Goal: Information Seeking & Learning: Learn about a topic

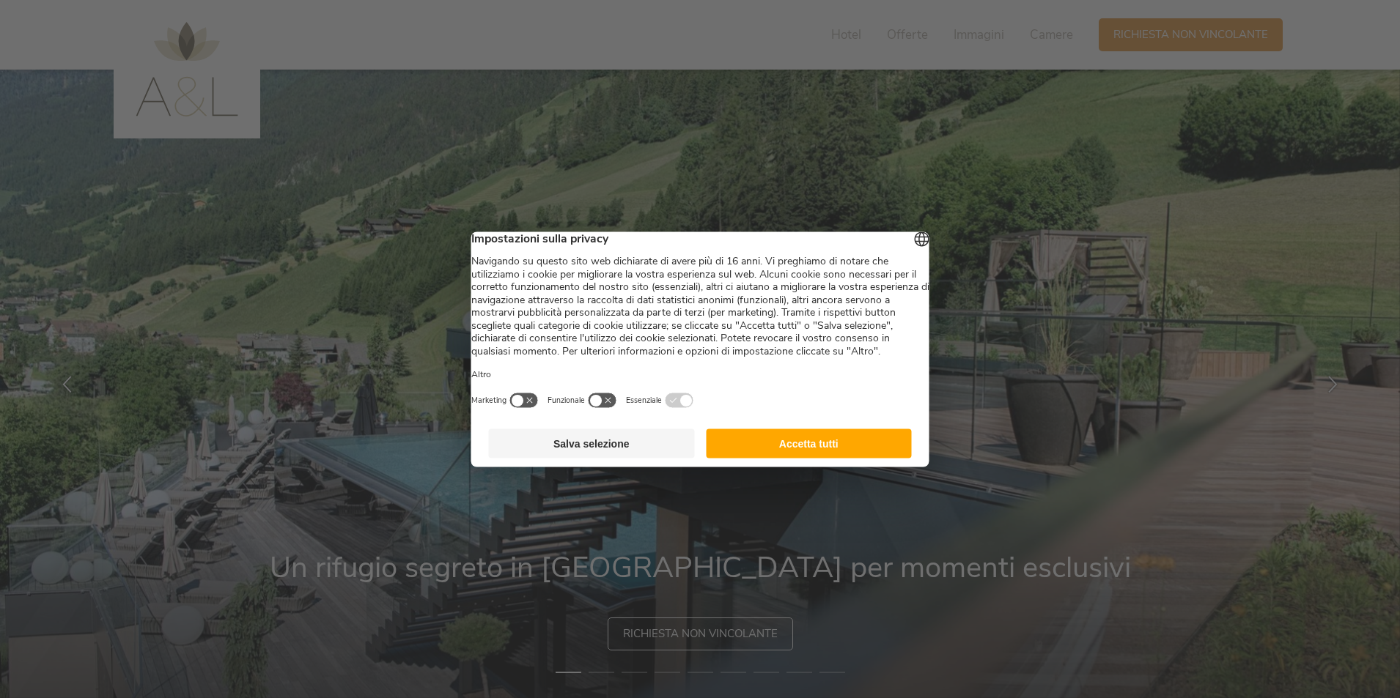
click at [765, 458] on button "Accetta tutti" at bounding box center [809, 443] width 206 height 29
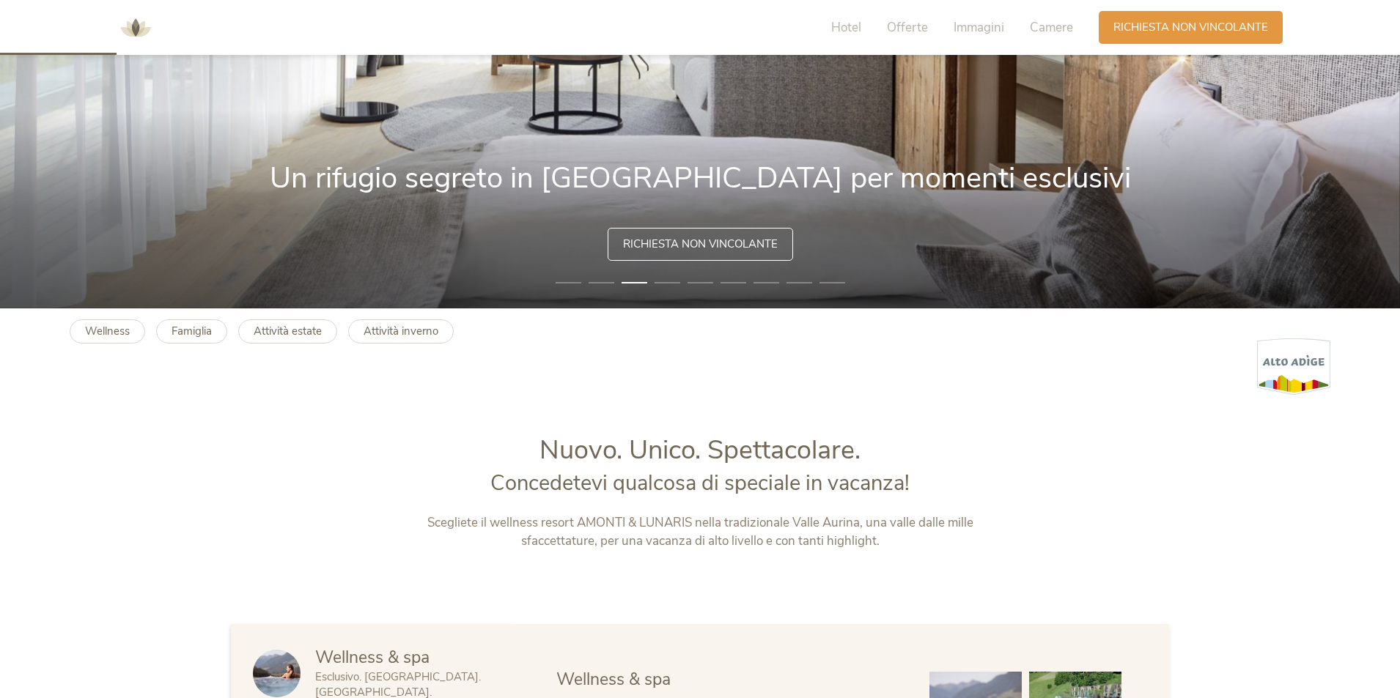
scroll to position [366, 0]
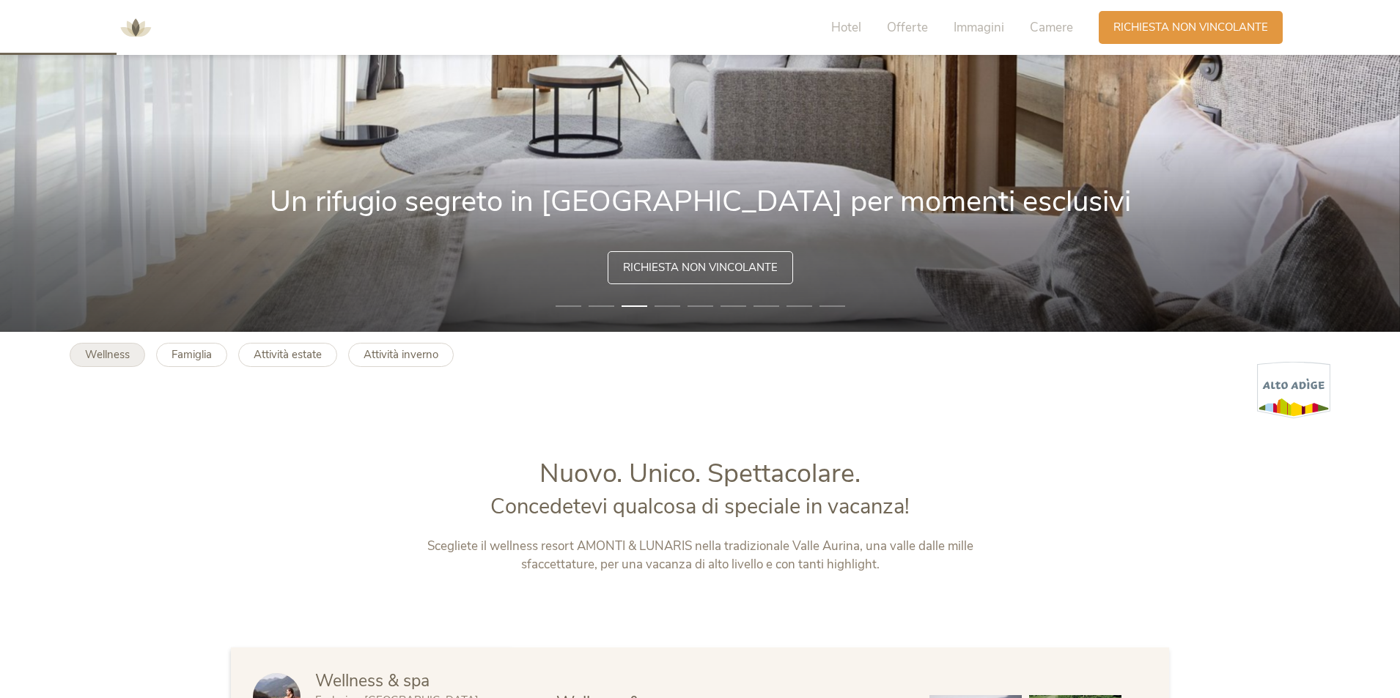
click at [102, 358] on b "Wellness" at bounding box center [107, 354] width 45 height 15
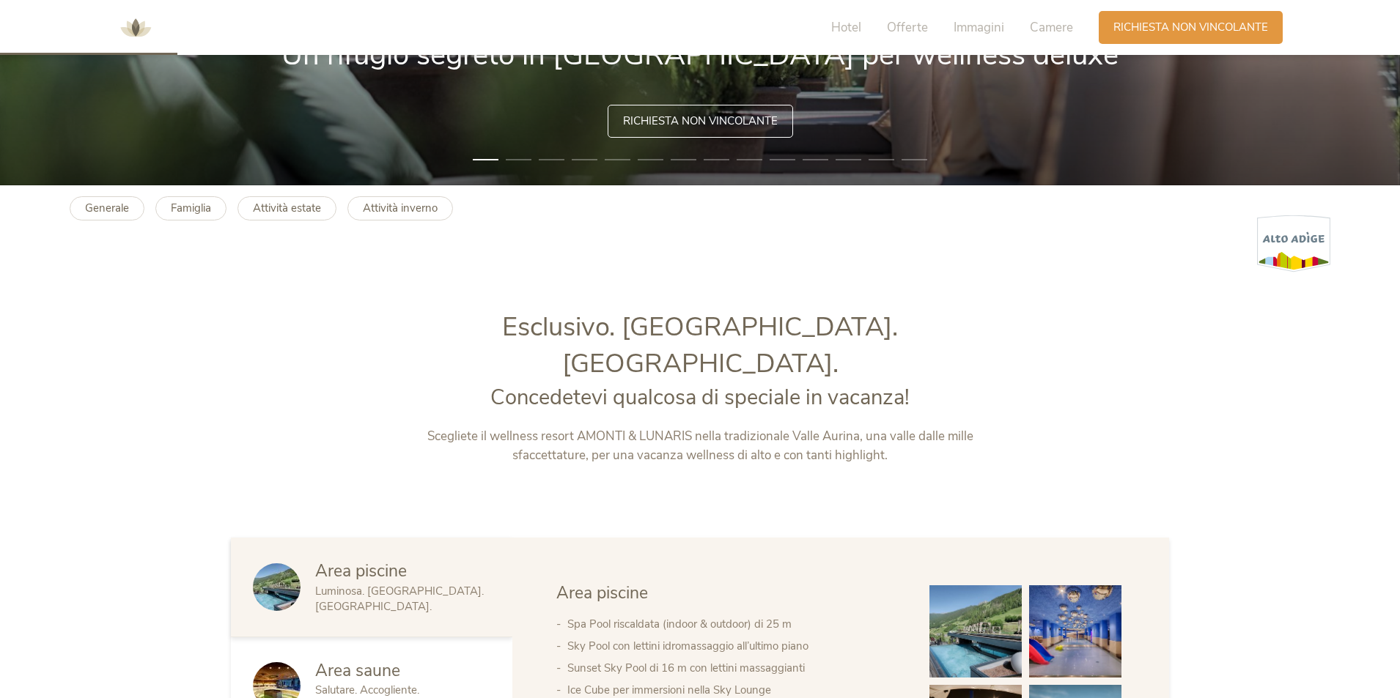
scroll to position [733, 0]
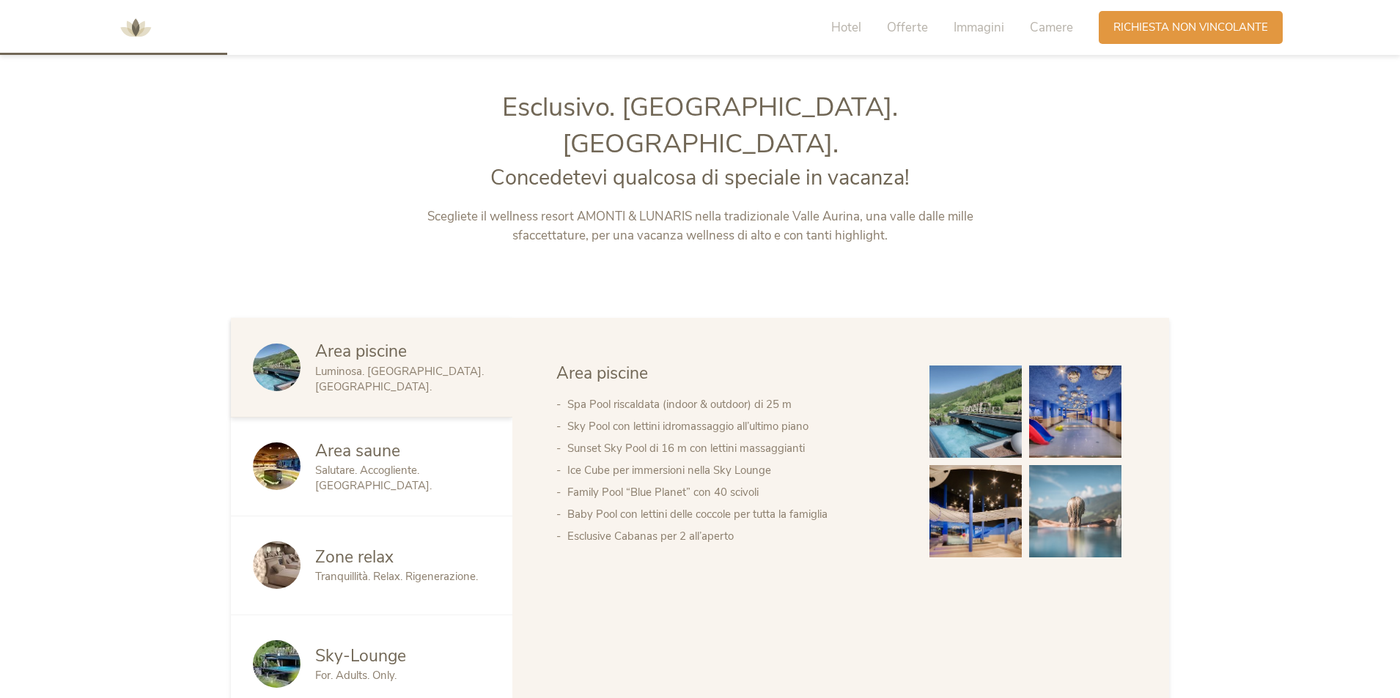
click at [332, 440] on span "Area saune" at bounding box center [357, 451] width 85 height 23
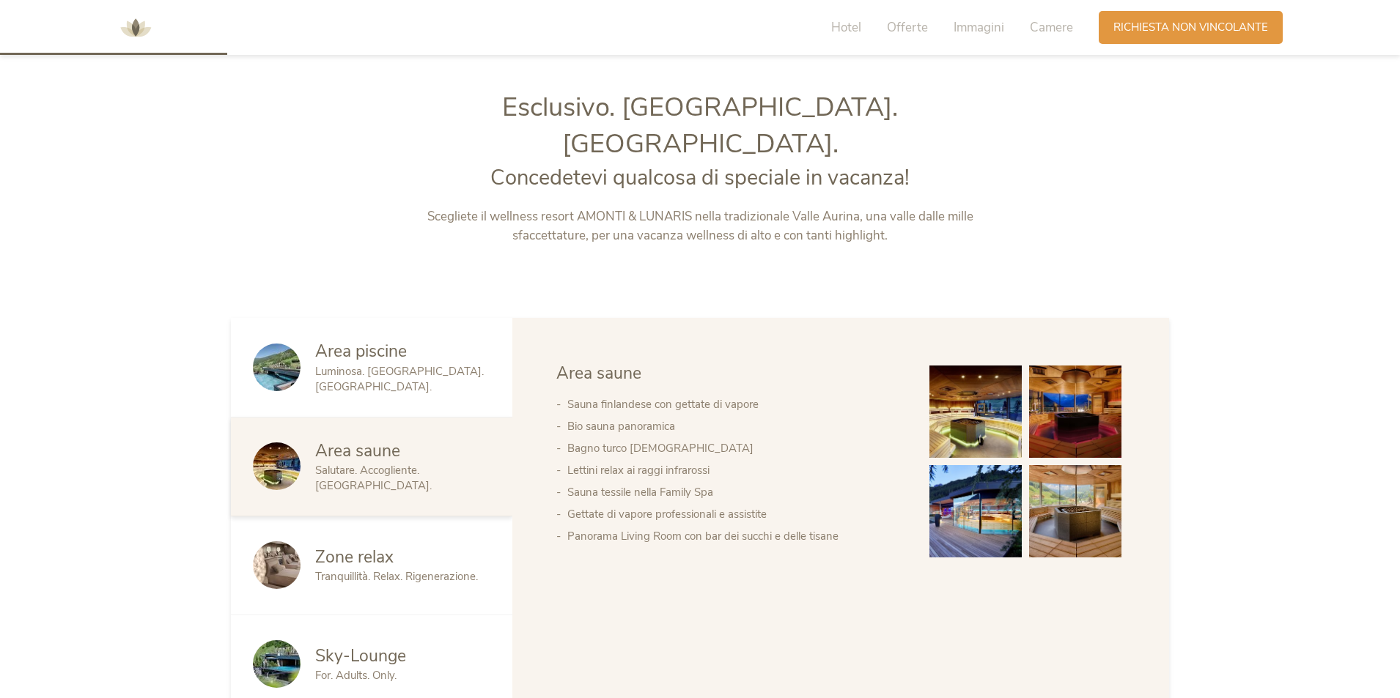
click at [985, 387] on img at bounding box center [975, 412] width 92 height 92
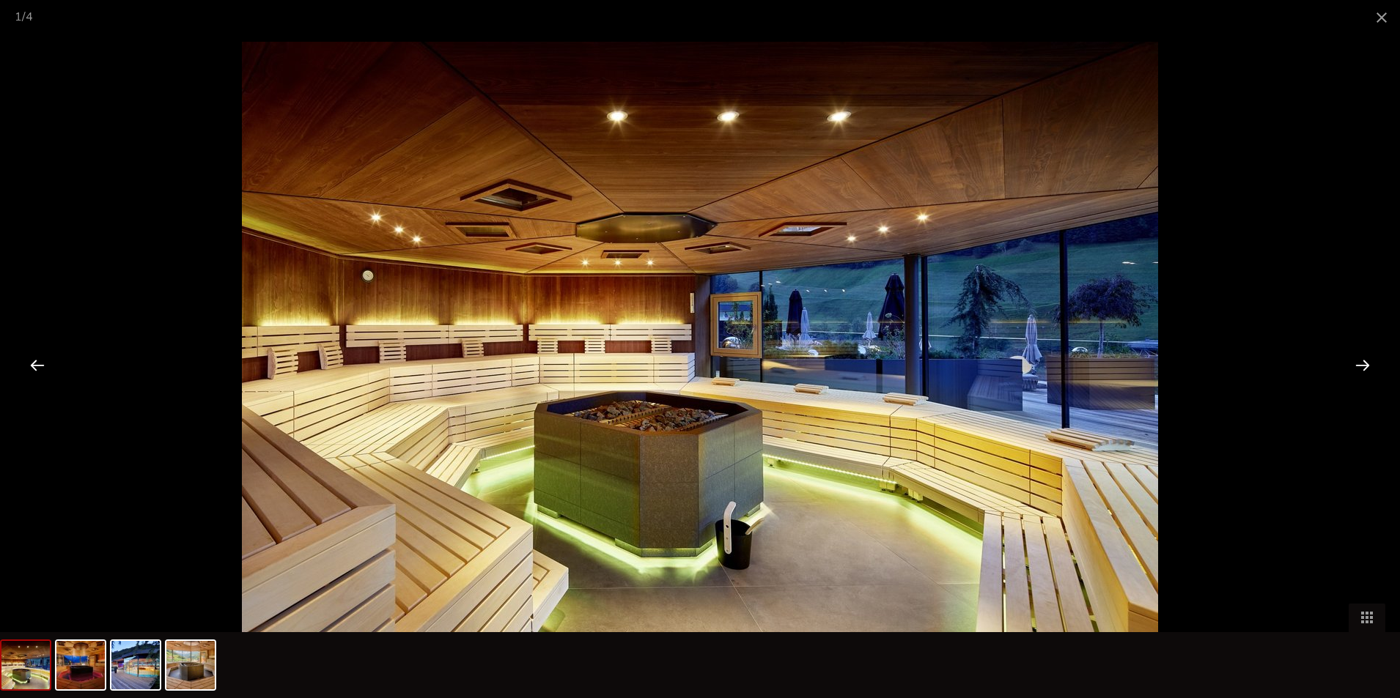
click at [1352, 366] on div at bounding box center [1361, 364] width 45 height 45
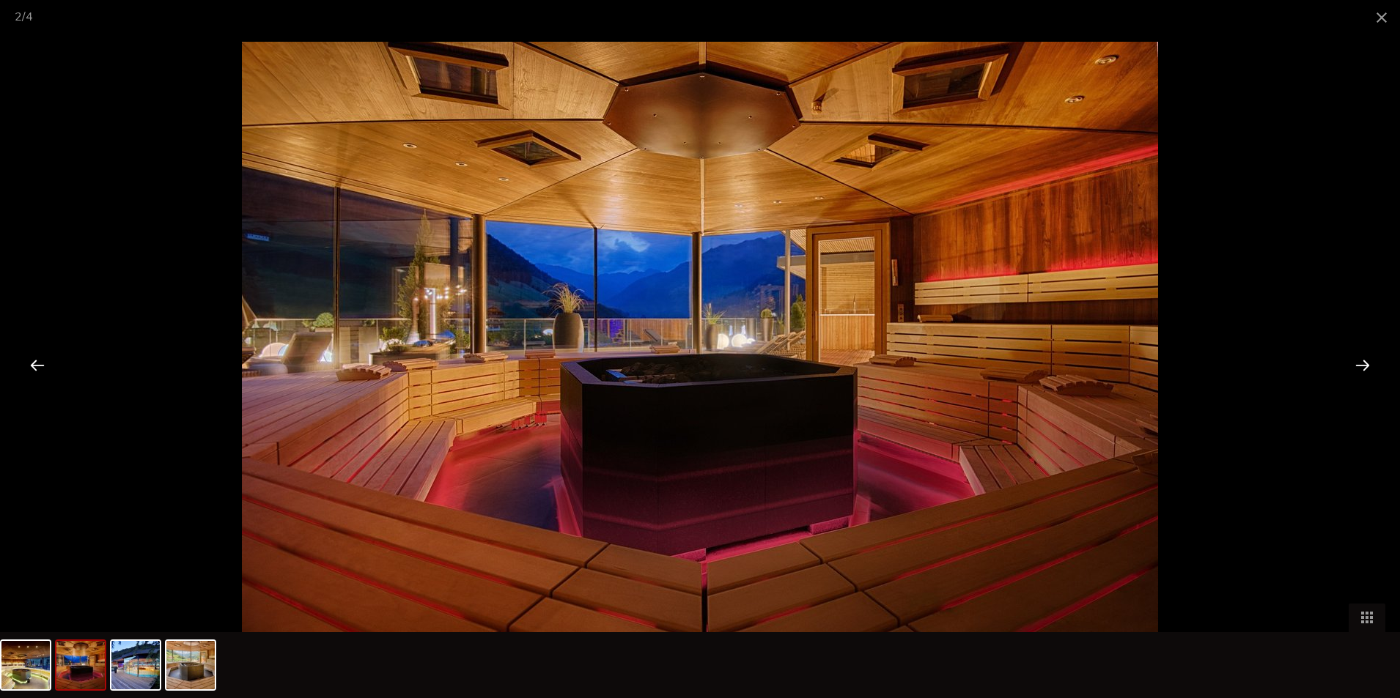
click at [1352, 366] on div at bounding box center [1361, 364] width 45 height 45
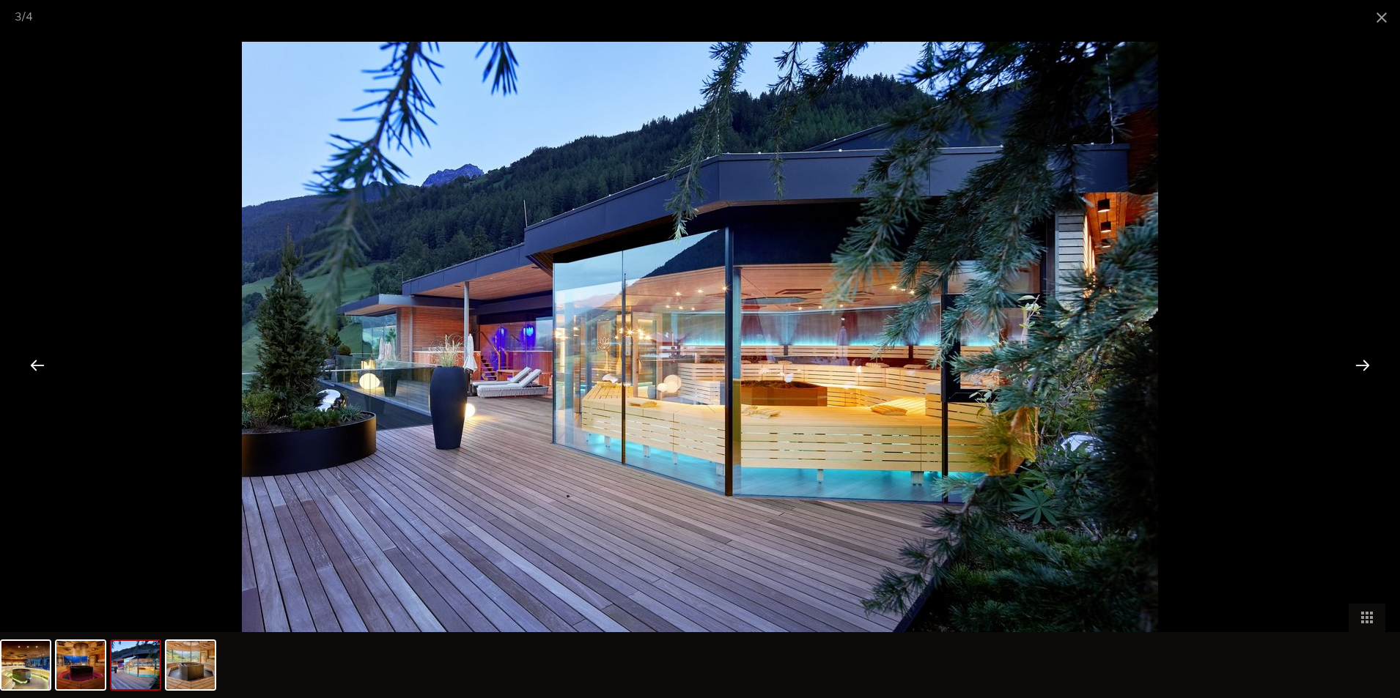
click at [1352, 366] on div at bounding box center [1361, 364] width 45 height 45
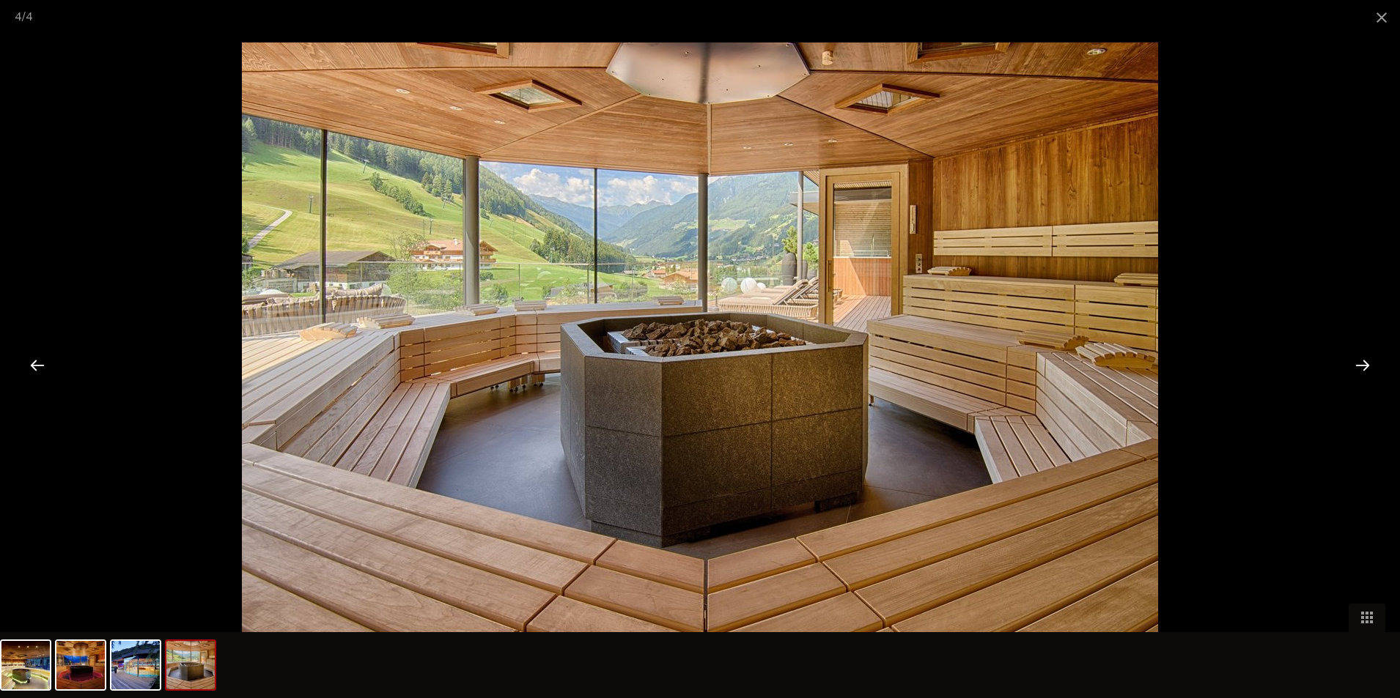
click at [1352, 366] on div at bounding box center [1361, 364] width 45 height 45
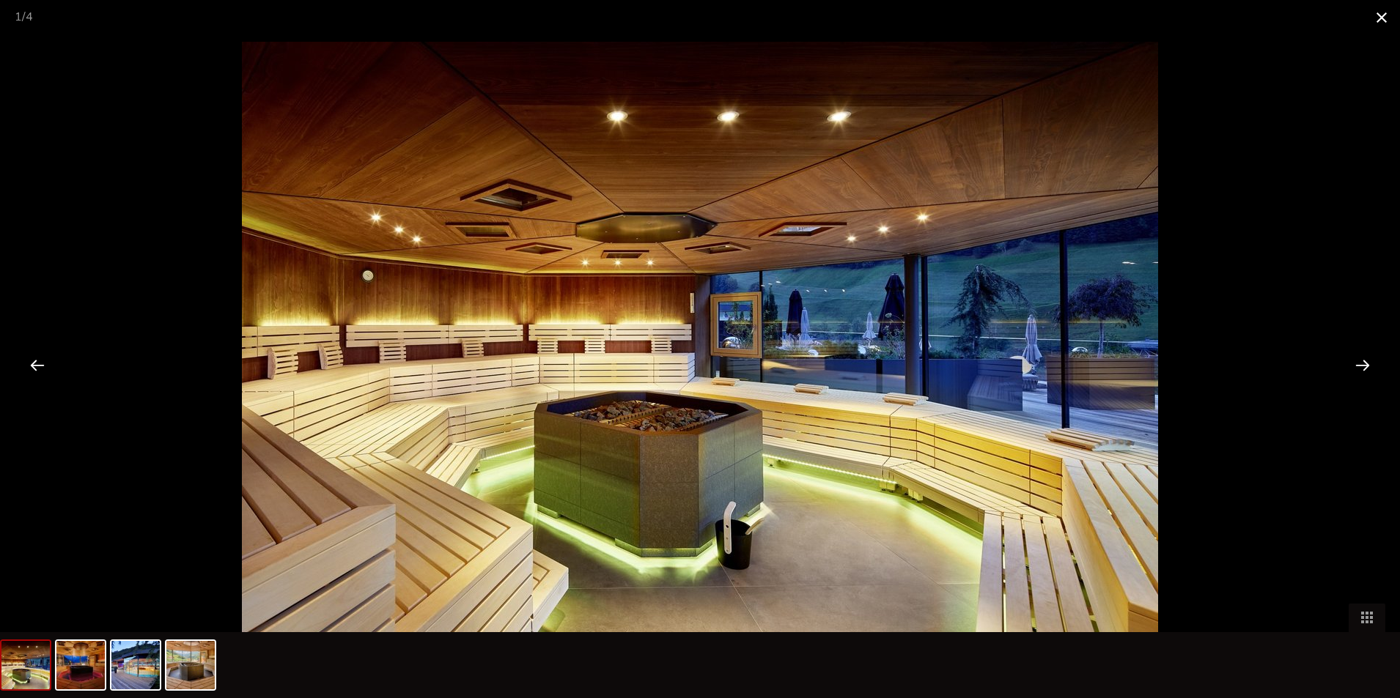
click at [1383, 12] on span at bounding box center [1381, 17] width 37 height 34
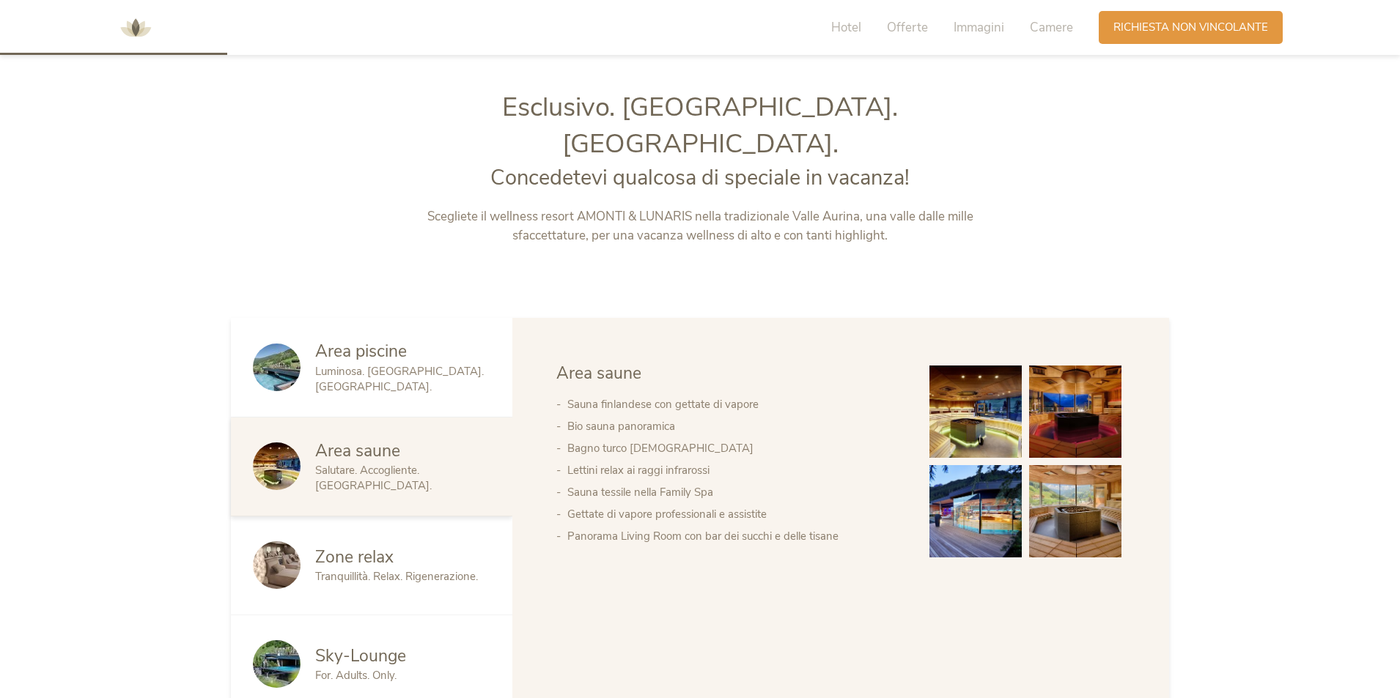
click at [419, 546] on div "Zone relax" at bounding box center [402, 557] width 175 height 23
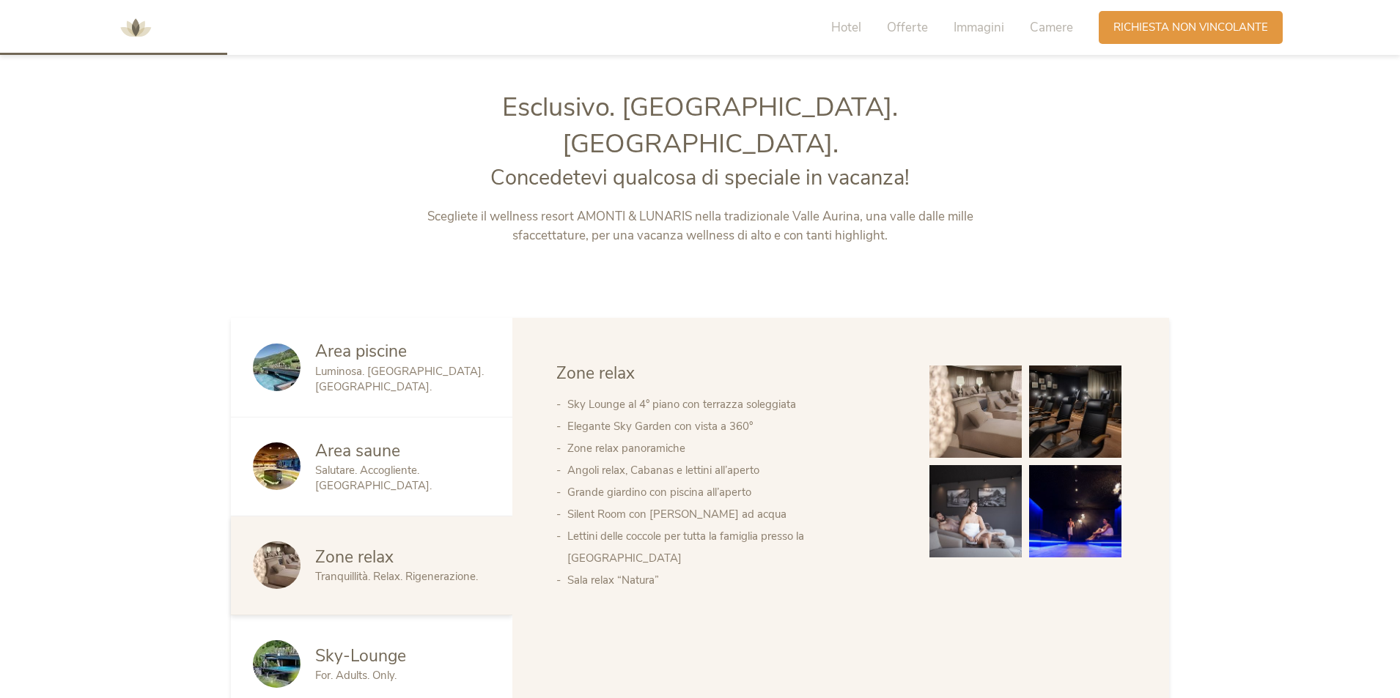
click at [1007, 389] on img at bounding box center [975, 412] width 92 height 92
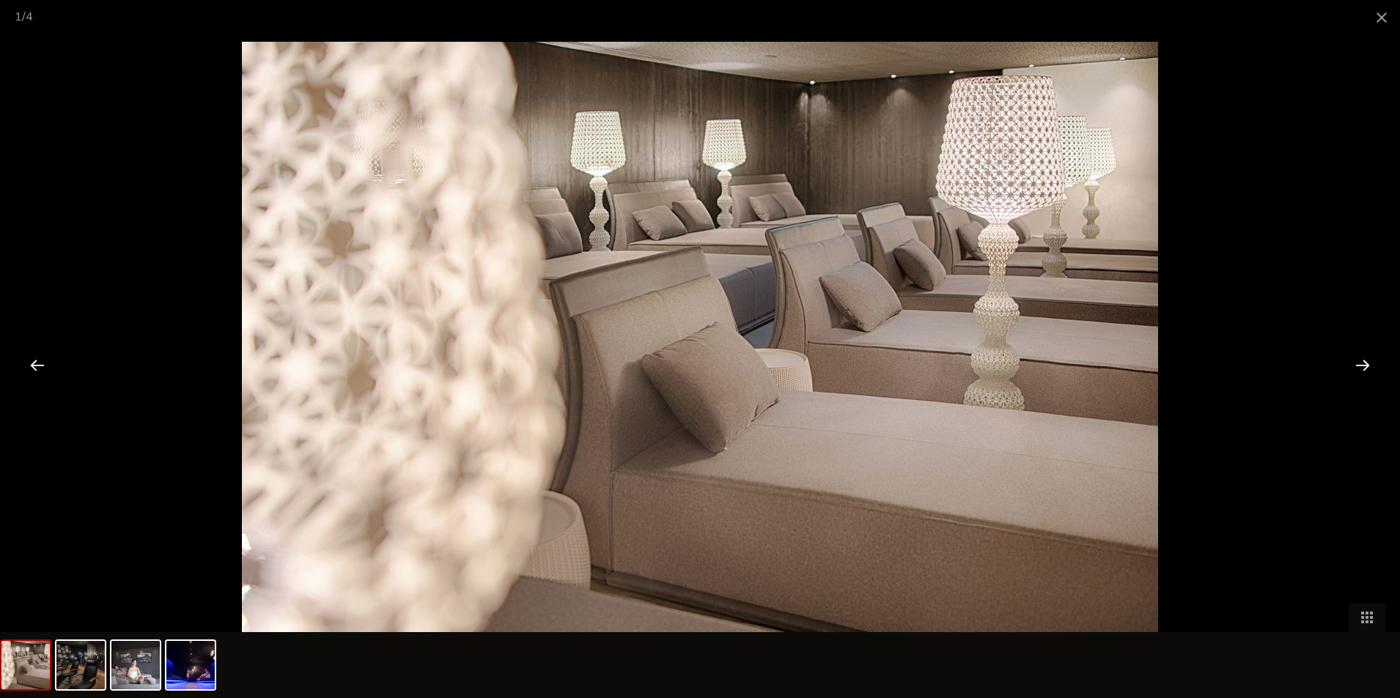
click at [1363, 360] on div at bounding box center [1361, 364] width 45 height 45
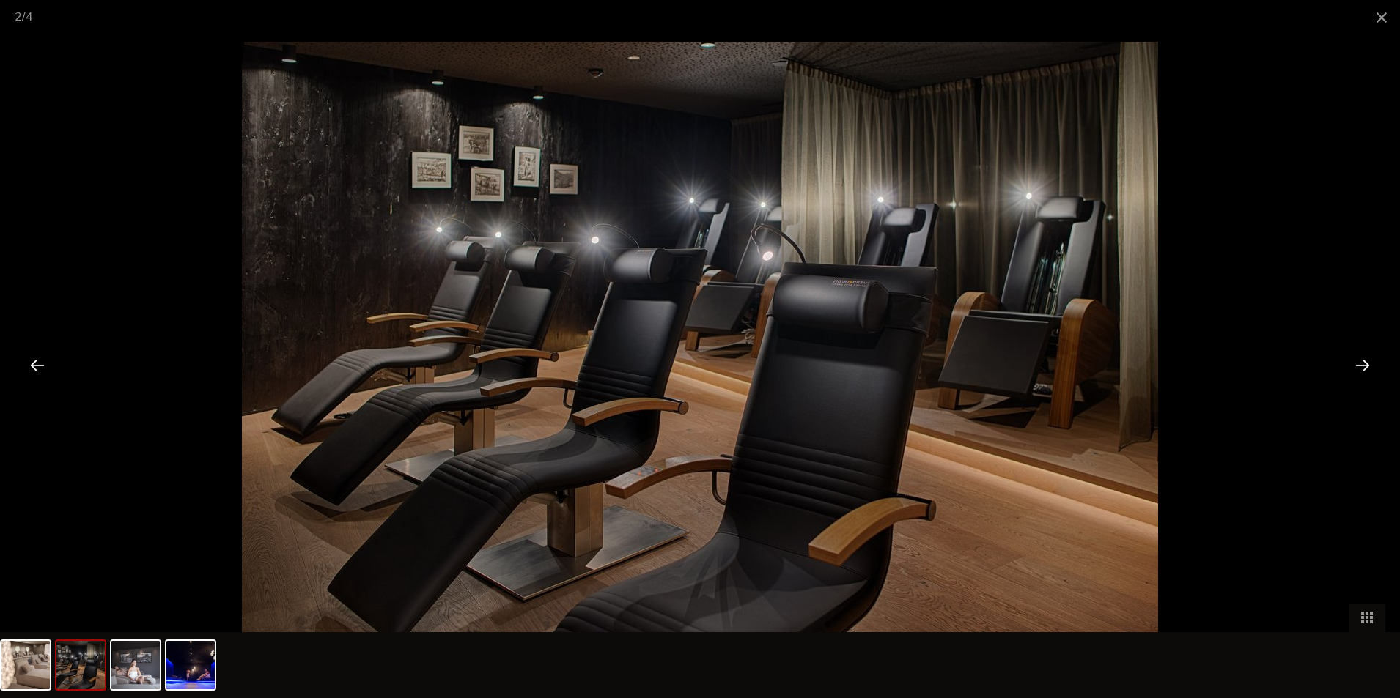
click at [1363, 360] on div at bounding box center [1361, 364] width 45 height 45
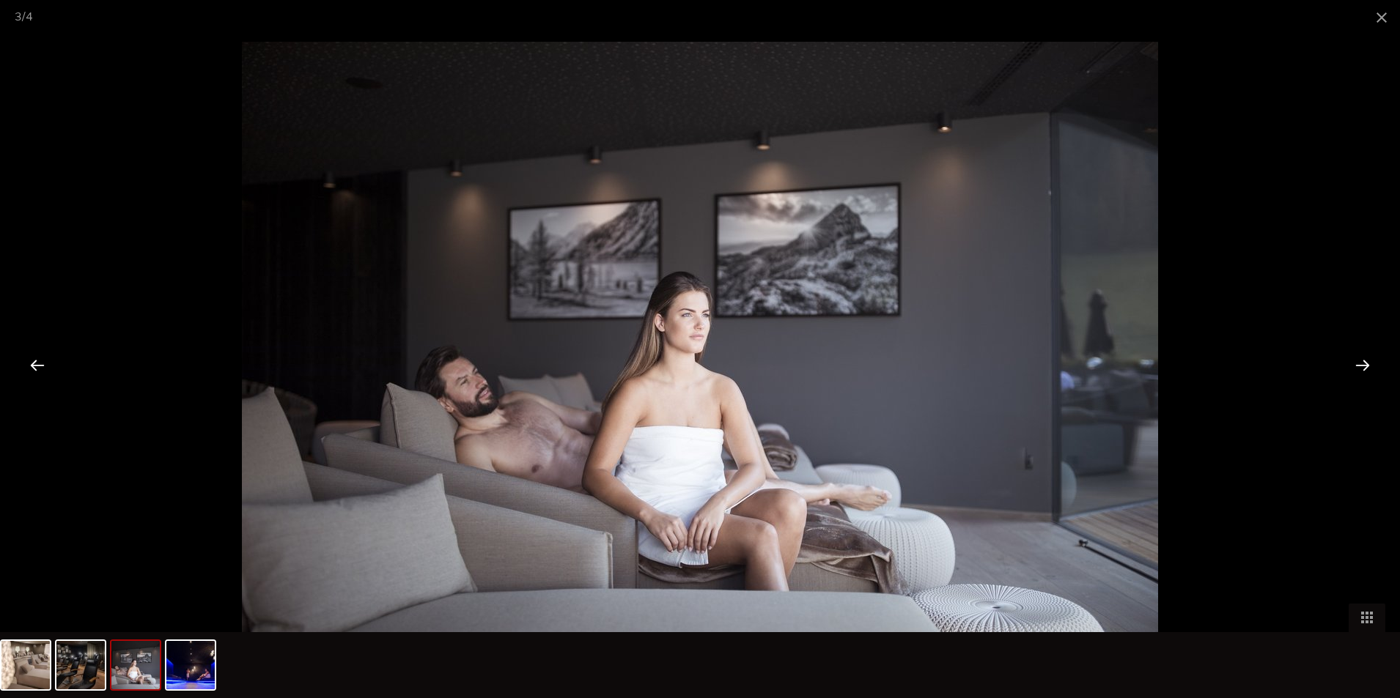
click at [1363, 360] on div at bounding box center [1361, 364] width 45 height 45
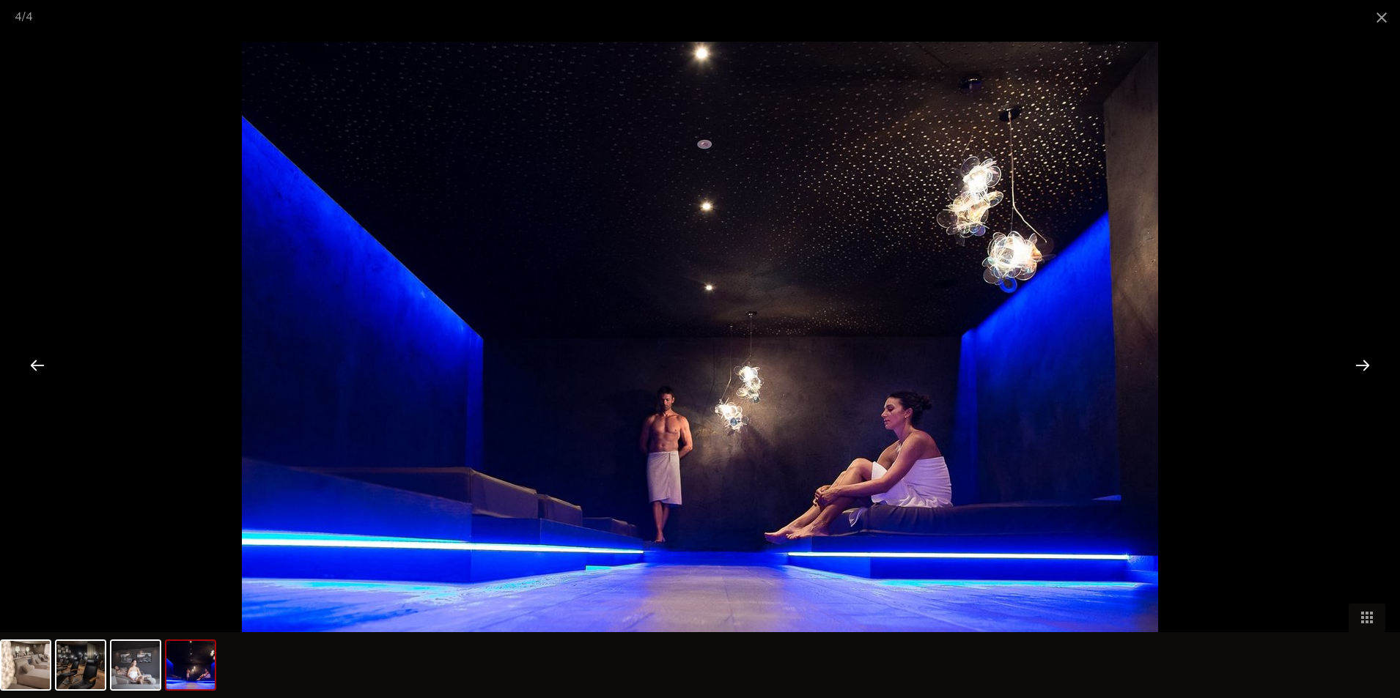
click at [1363, 360] on div at bounding box center [1361, 364] width 45 height 45
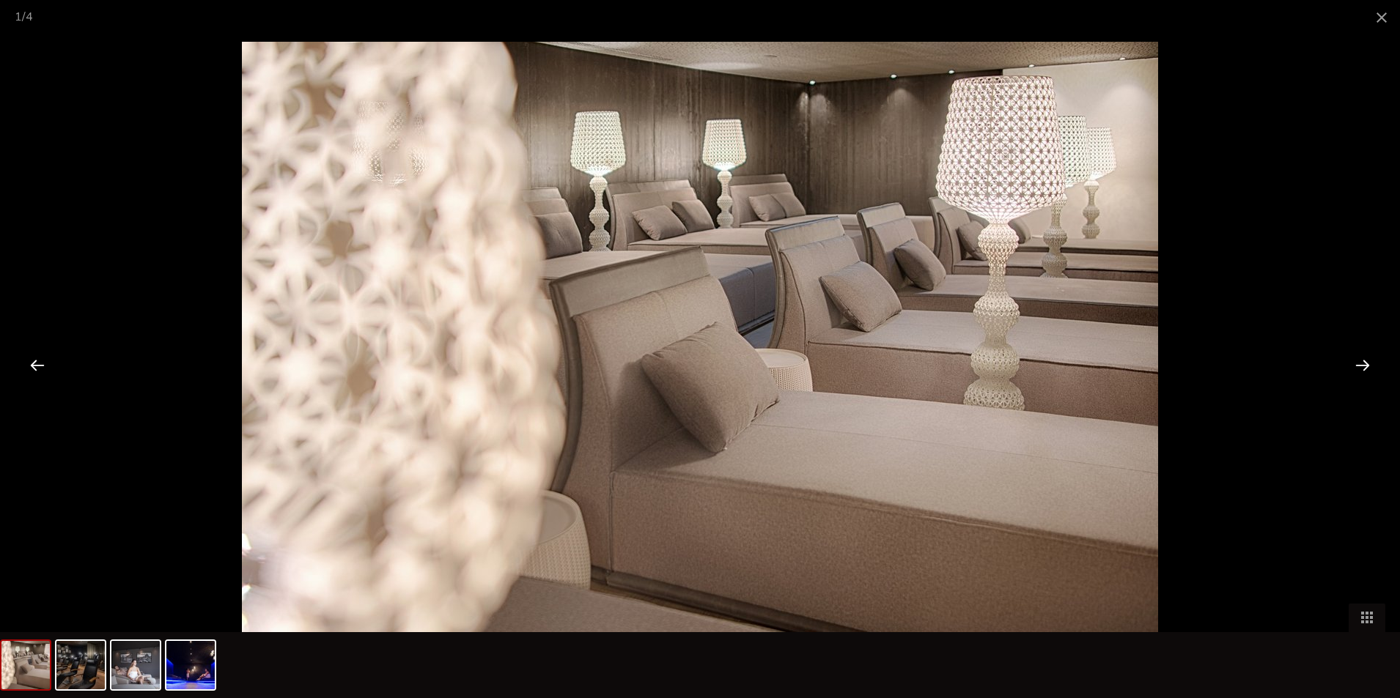
click at [1363, 360] on div at bounding box center [1361, 364] width 45 height 45
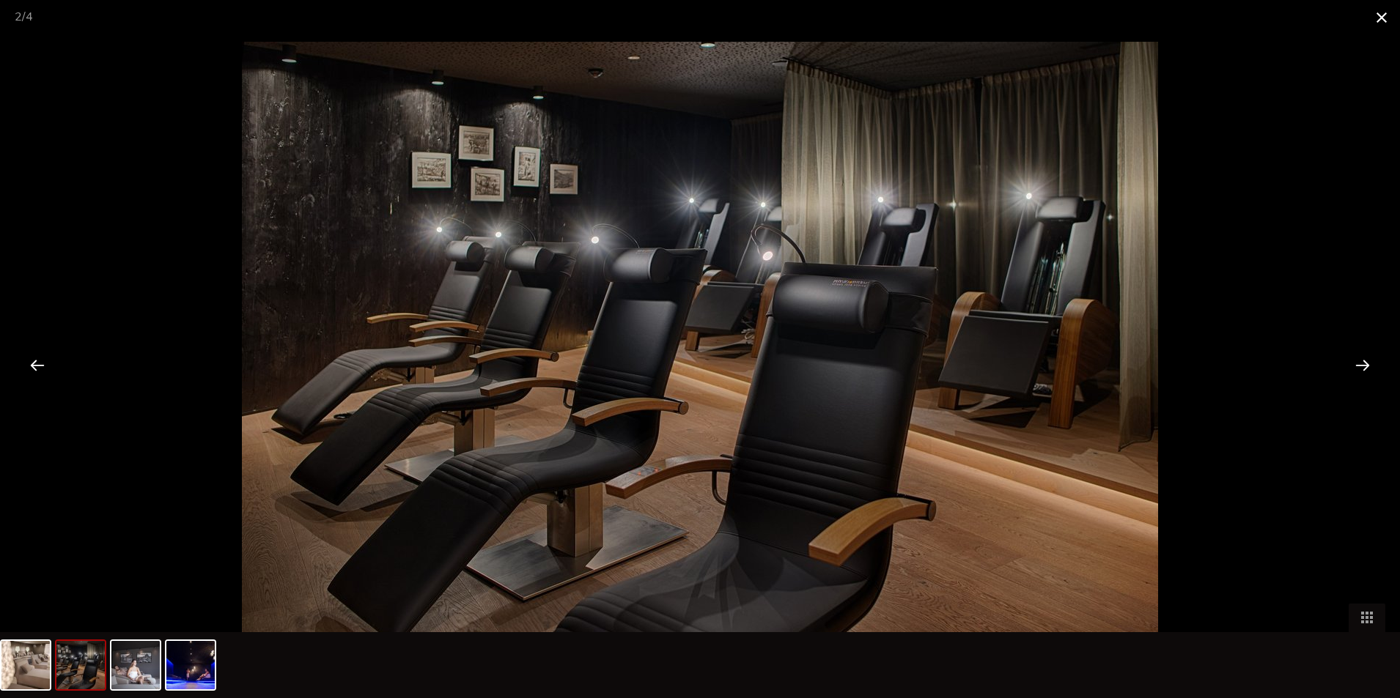
click at [1385, 18] on span at bounding box center [1381, 17] width 37 height 34
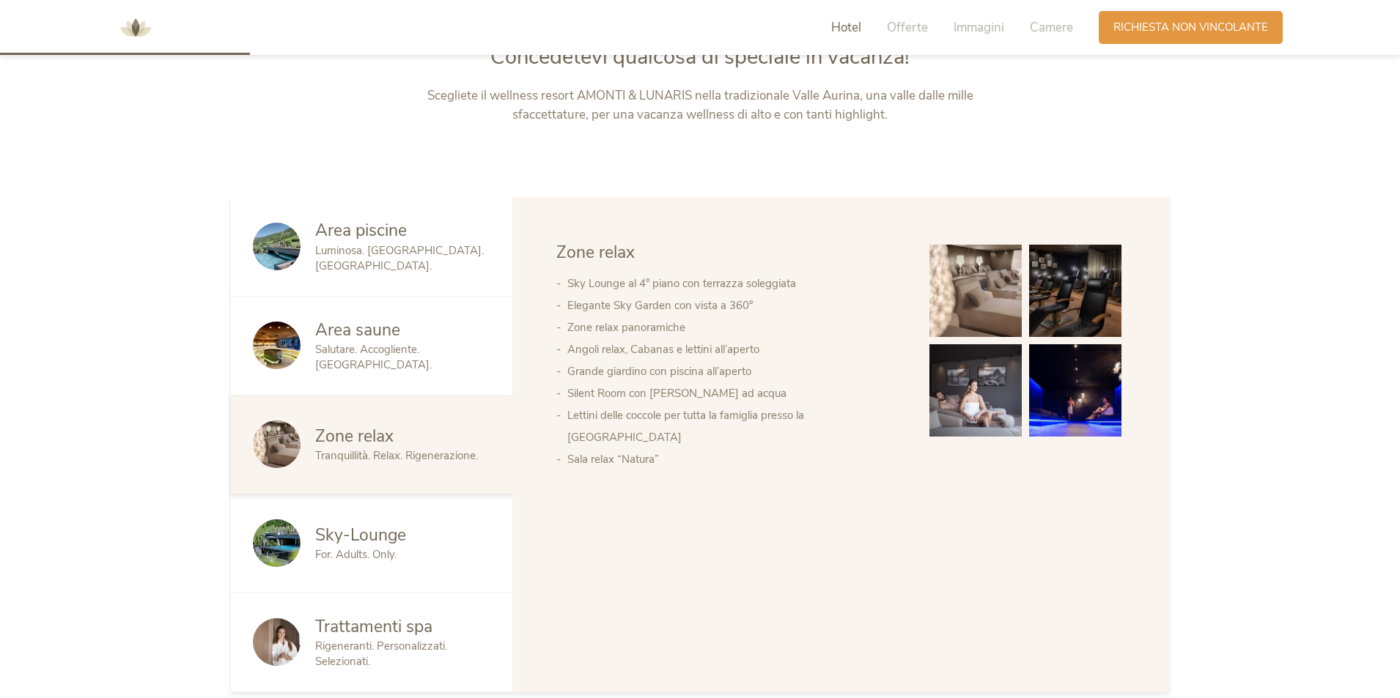
scroll to position [879, 0]
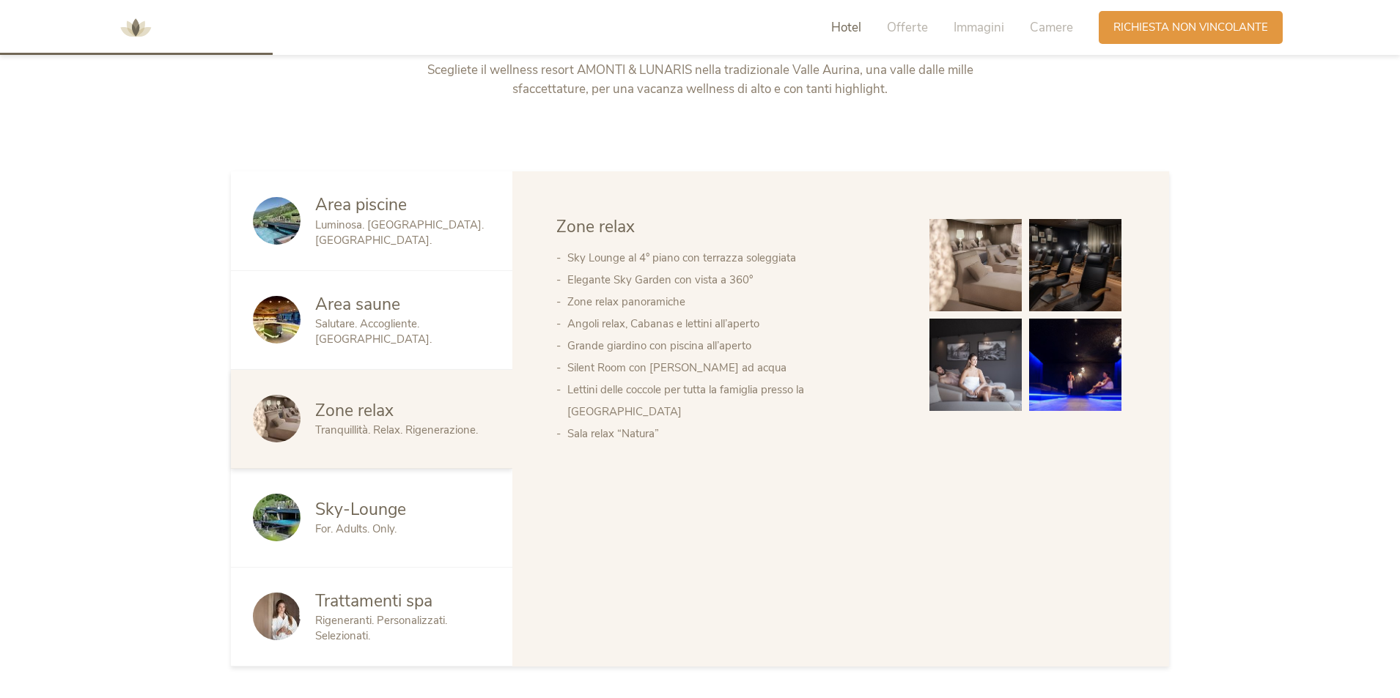
click at [389, 498] on span "Sky-Lounge" at bounding box center [360, 509] width 91 height 23
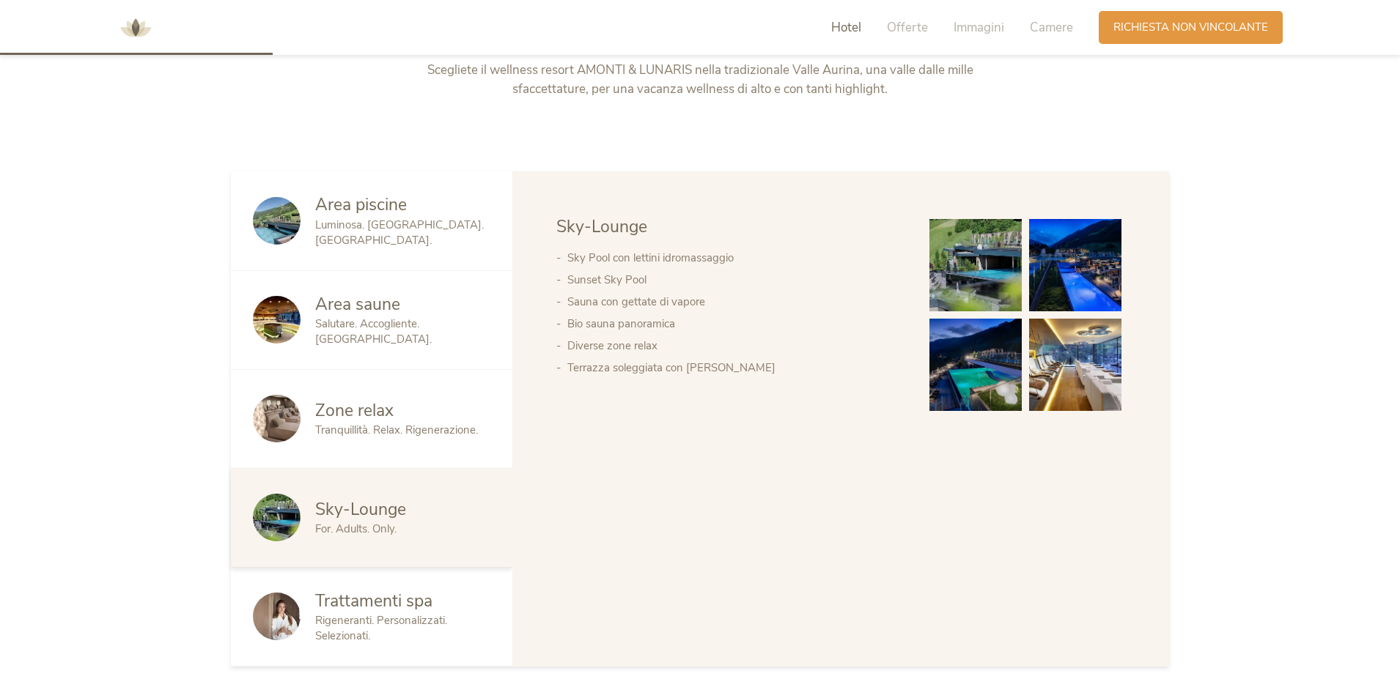
click at [973, 243] on img at bounding box center [975, 265] width 92 height 92
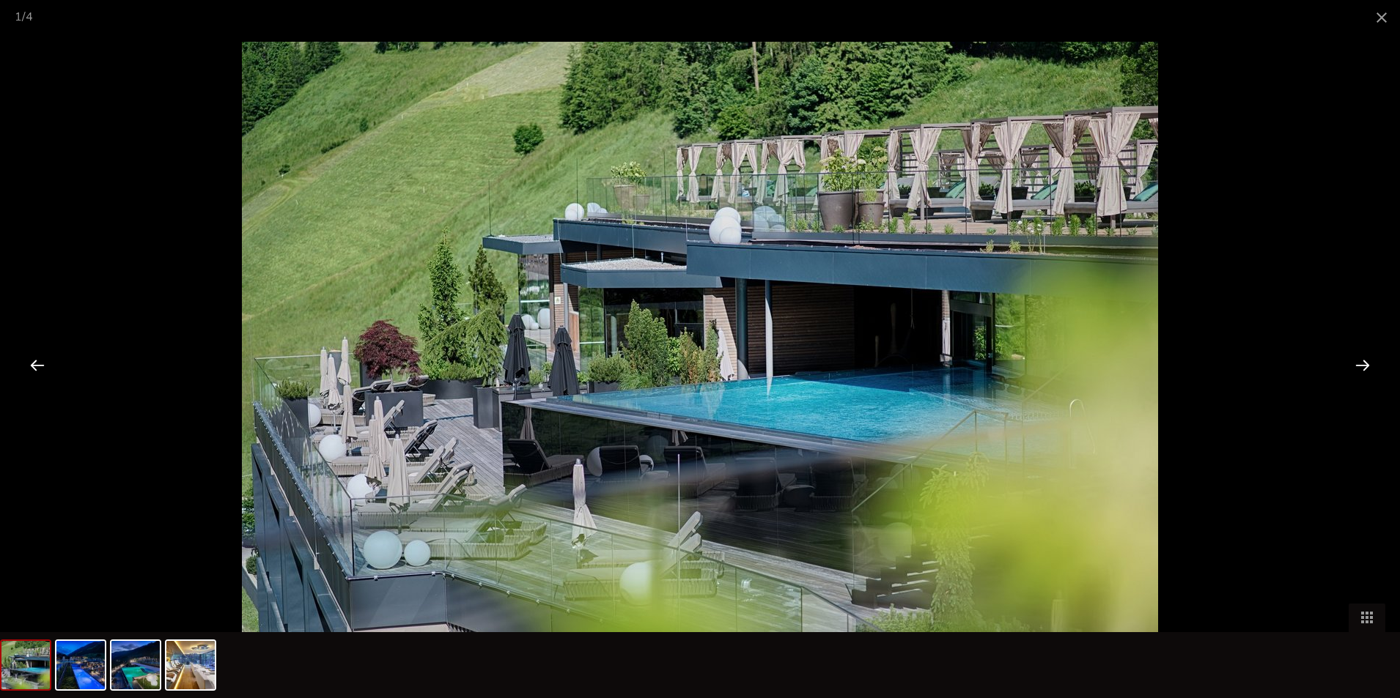
click at [1354, 367] on div at bounding box center [1361, 364] width 45 height 45
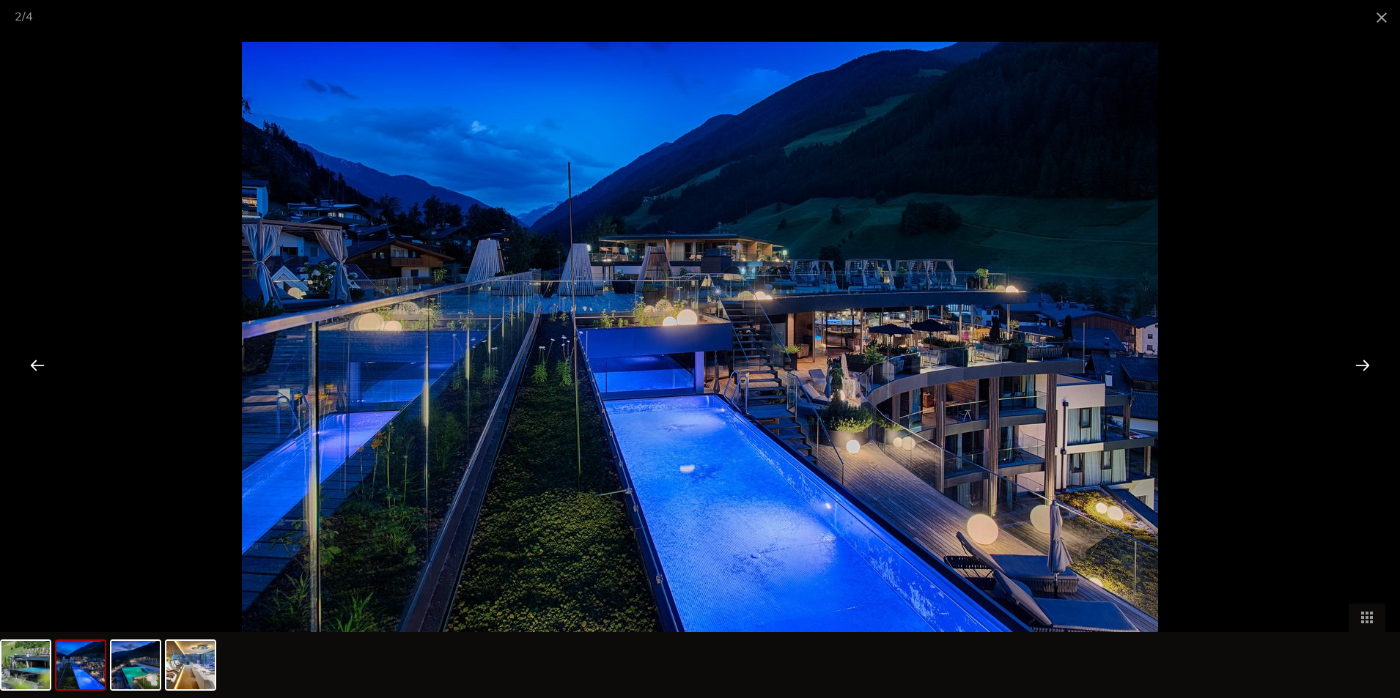
click at [1354, 367] on div at bounding box center [1361, 364] width 45 height 45
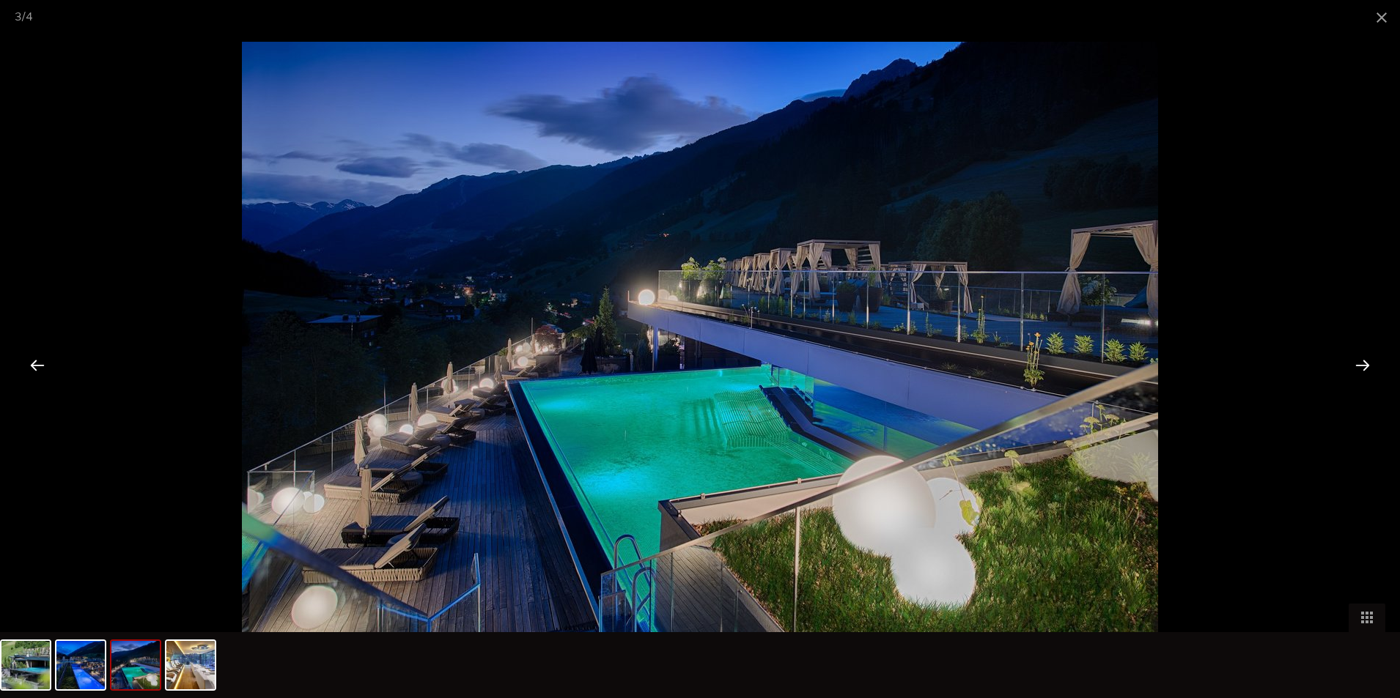
click at [1354, 367] on div at bounding box center [1361, 364] width 45 height 45
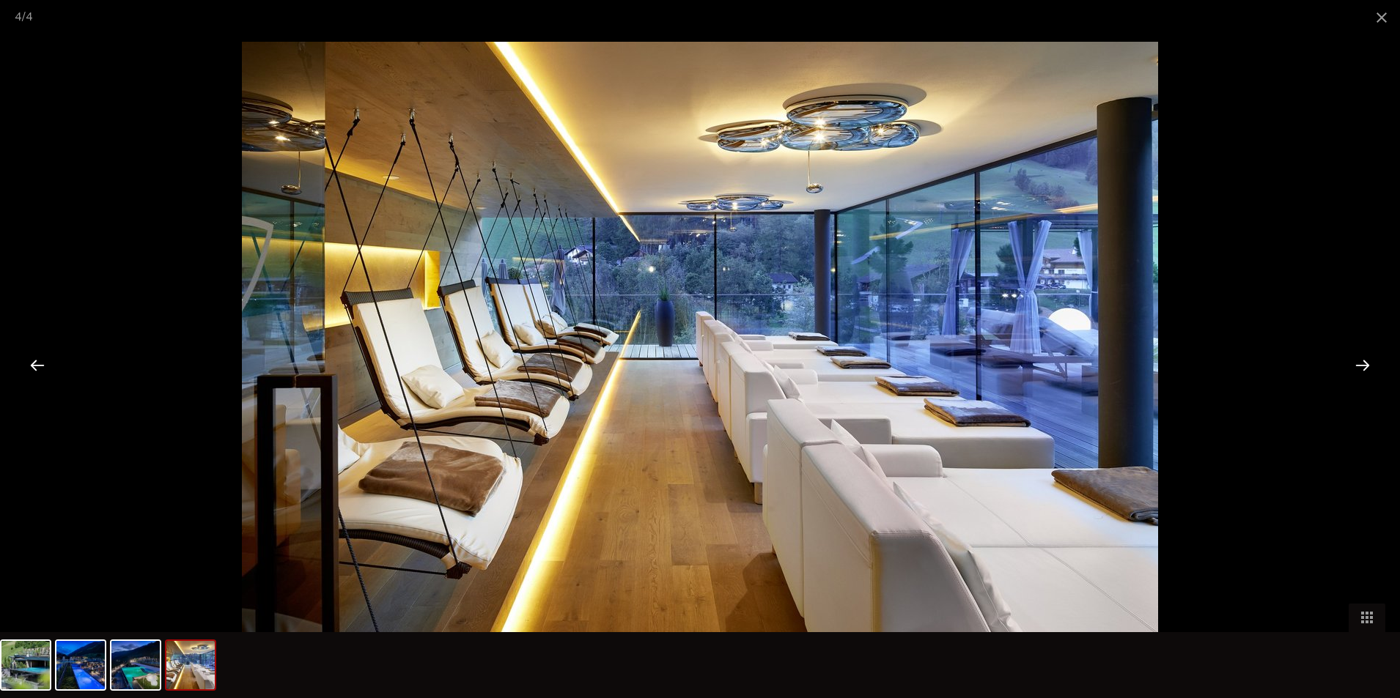
click at [1354, 367] on div at bounding box center [1361, 364] width 45 height 45
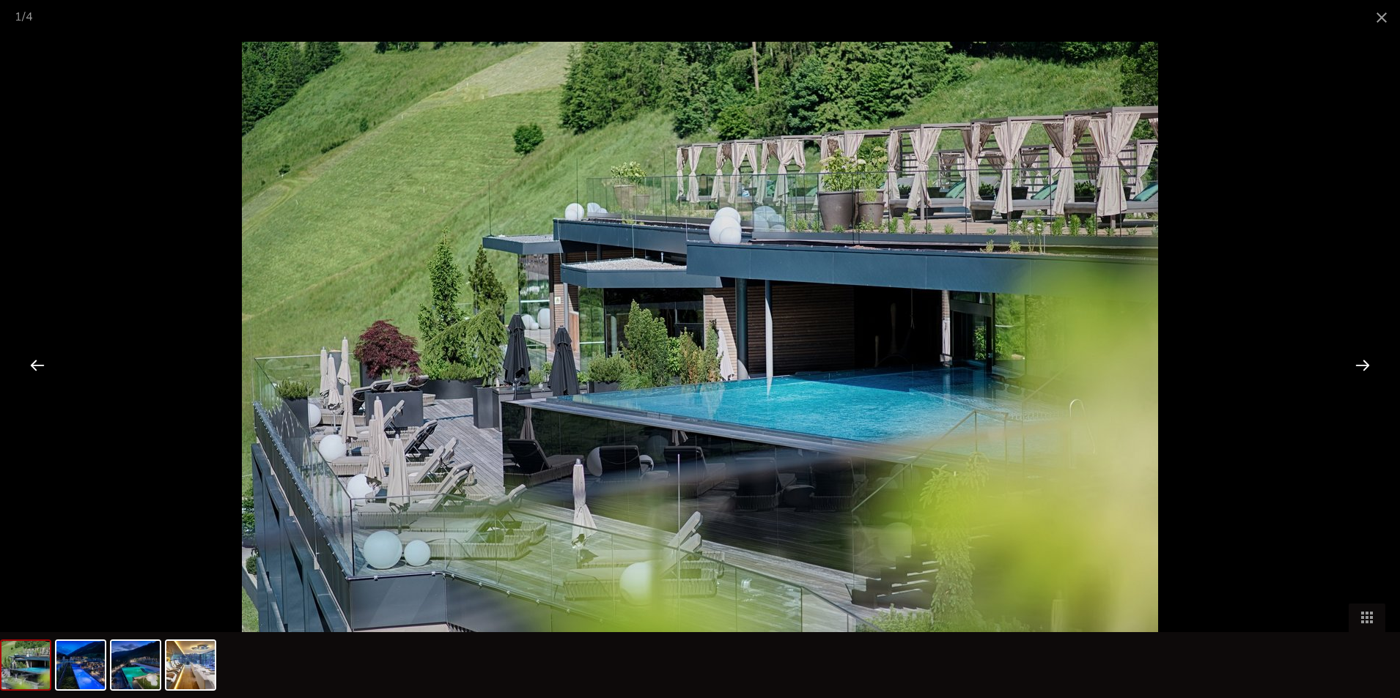
click at [1354, 367] on div at bounding box center [1361, 364] width 45 height 45
